Goal: Task Accomplishment & Management: Manage account settings

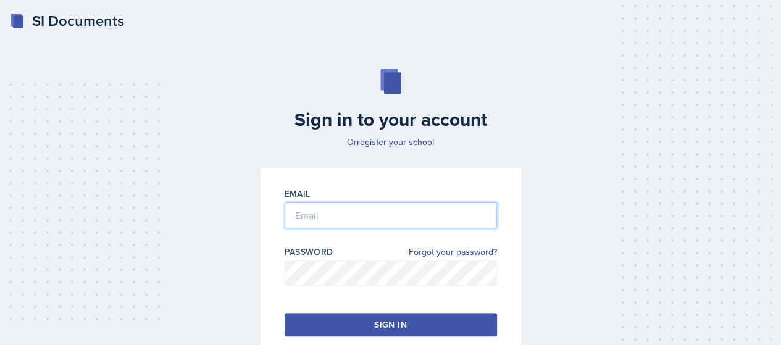
type input "[EMAIL_ADDRESS][DOMAIN_NAME]"
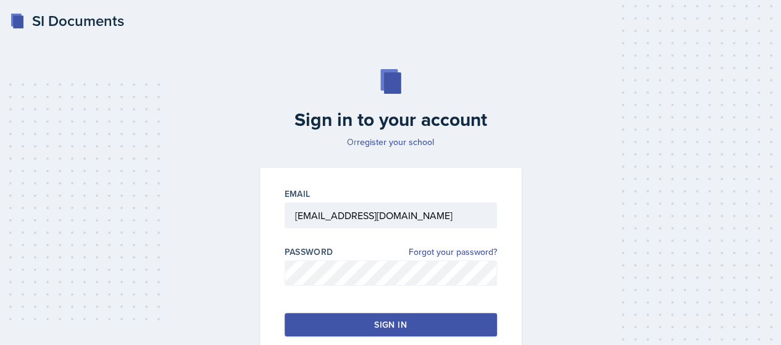
click at [348, 313] on button "Sign in" at bounding box center [391, 324] width 212 height 23
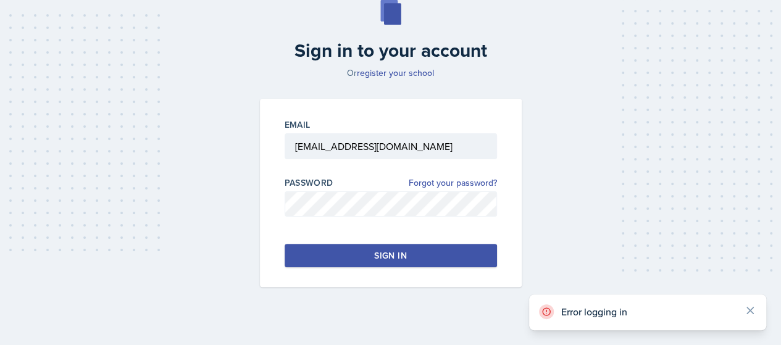
scroll to position [79, 0]
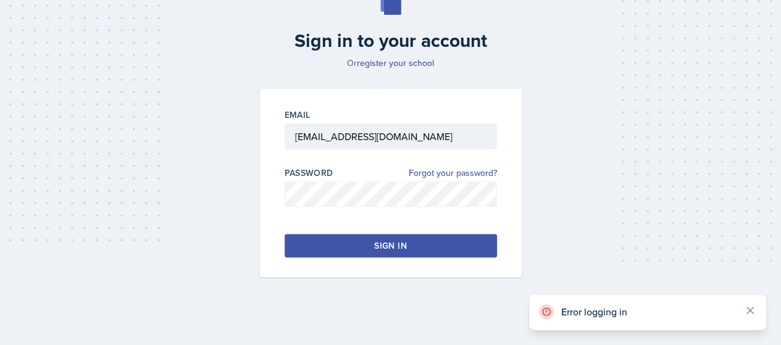
click at [353, 252] on button "Sign in" at bounding box center [391, 245] width 212 height 23
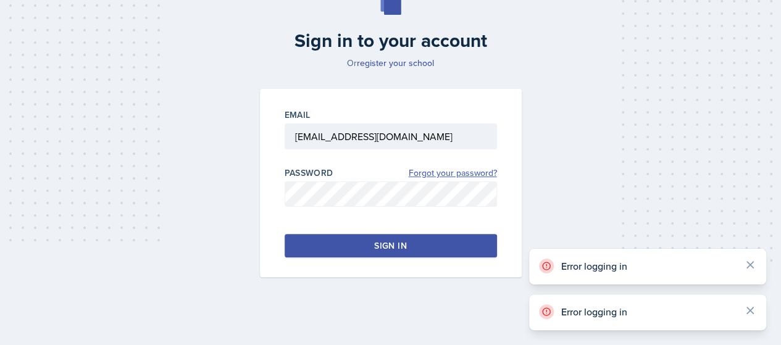
click at [425, 170] on link "Forgot your password?" at bounding box center [453, 173] width 88 height 13
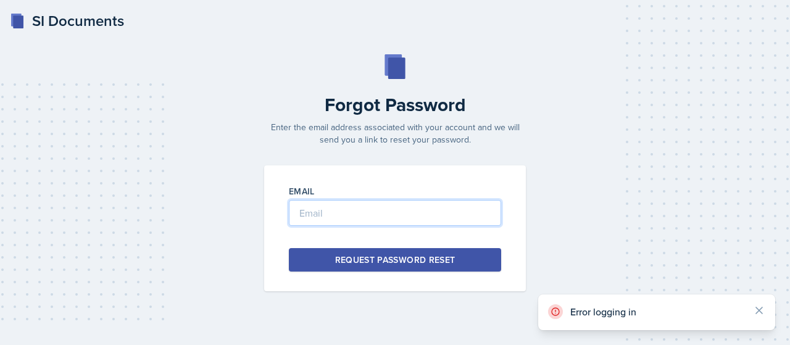
click at [370, 213] on input "email" at bounding box center [395, 213] width 212 height 26
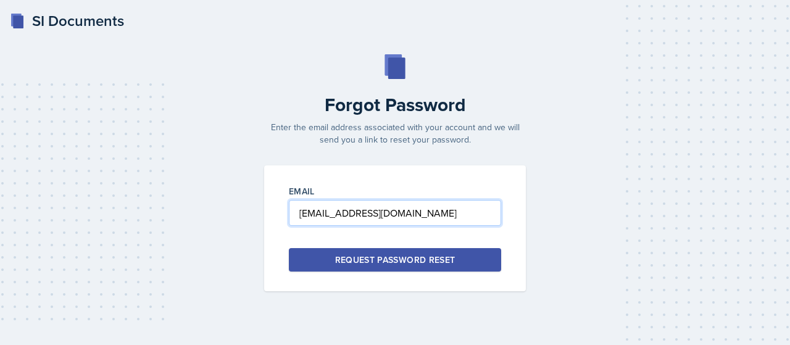
type input "[EMAIL_ADDRESS][DOMAIN_NAME]"
click at [377, 252] on button "Request Password Reset" at bounding box center [395, 259] width 212 height 23
click at [467, 268] on button "Request Password Reset" at bounding box center [395, 259] width 212 height 23
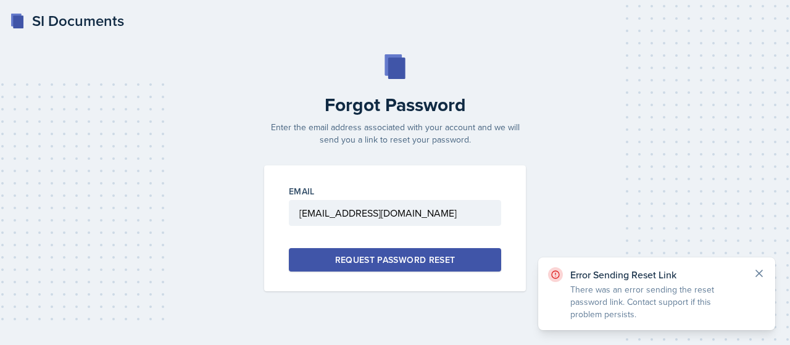
click at [759, 275] on icon at bounding box center [759, 273] width 12 height 12
